Goal: Task Accomplishment & Management: Complete application form

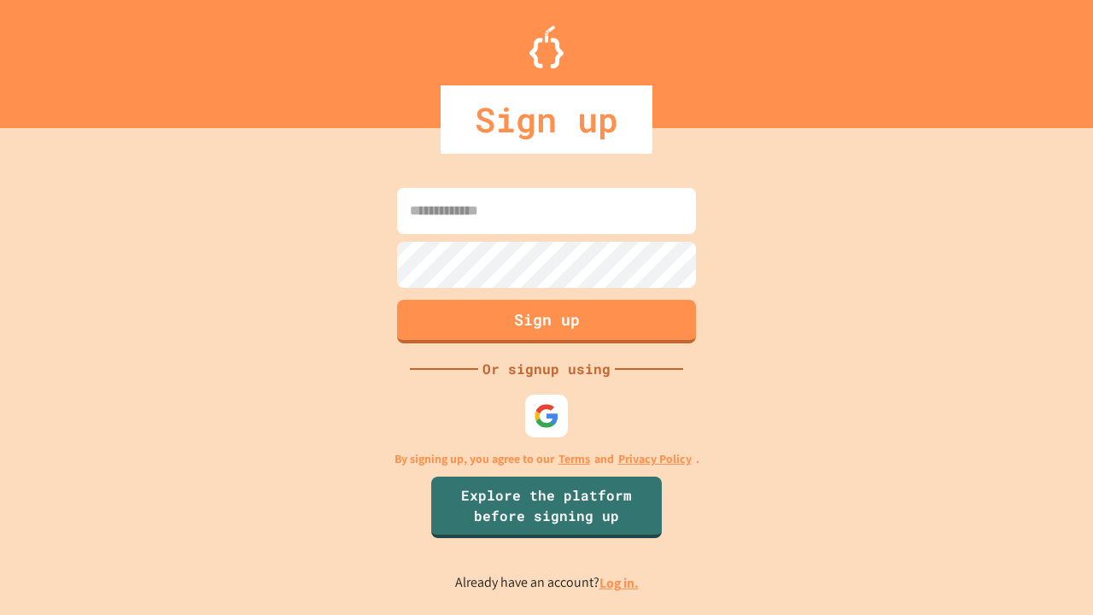
click at [620, 582] on link "Log in." at bounding box center [618, 583] width 39 height 18
